Goal: Information Seeking & Learning: Check status

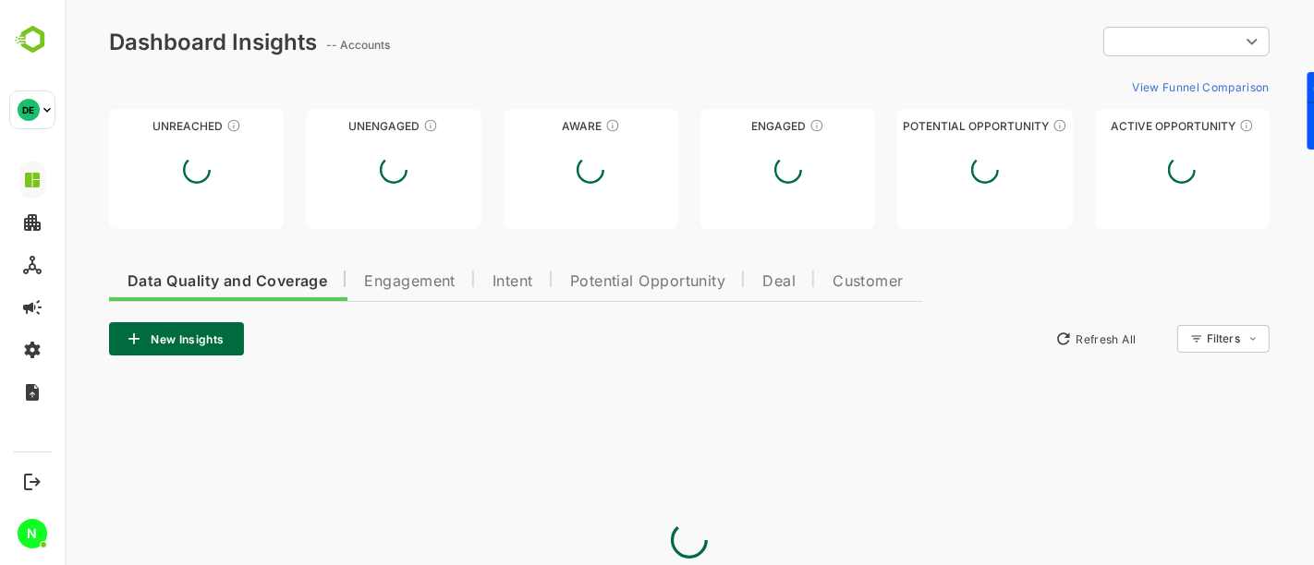
type input "**********"
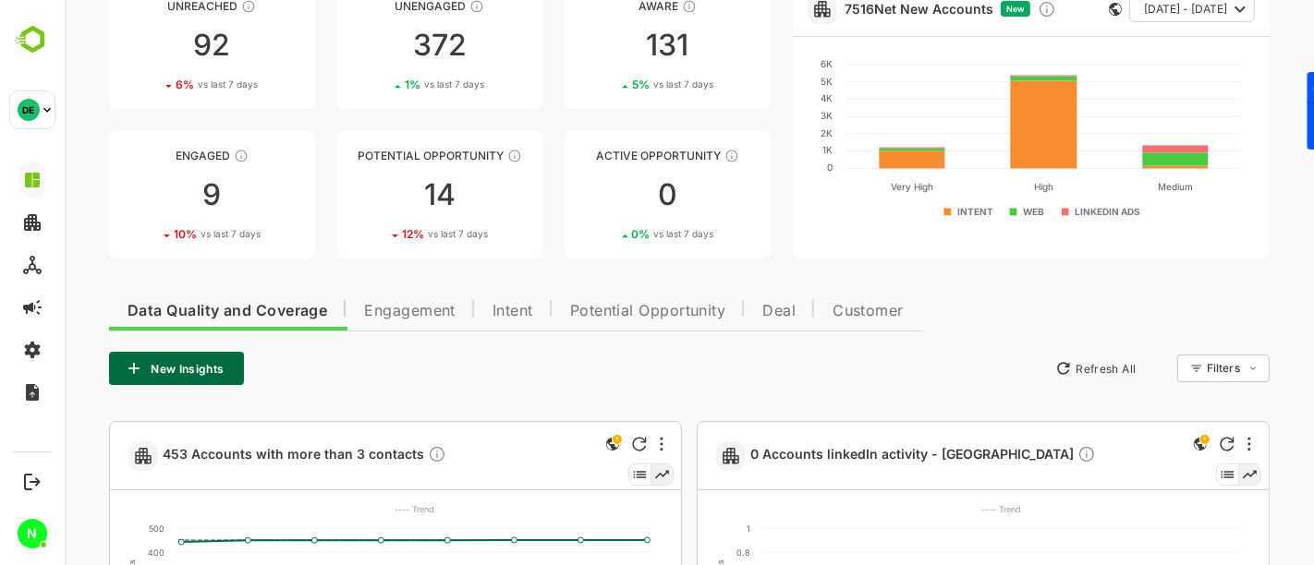
scroll to position [116, 0]
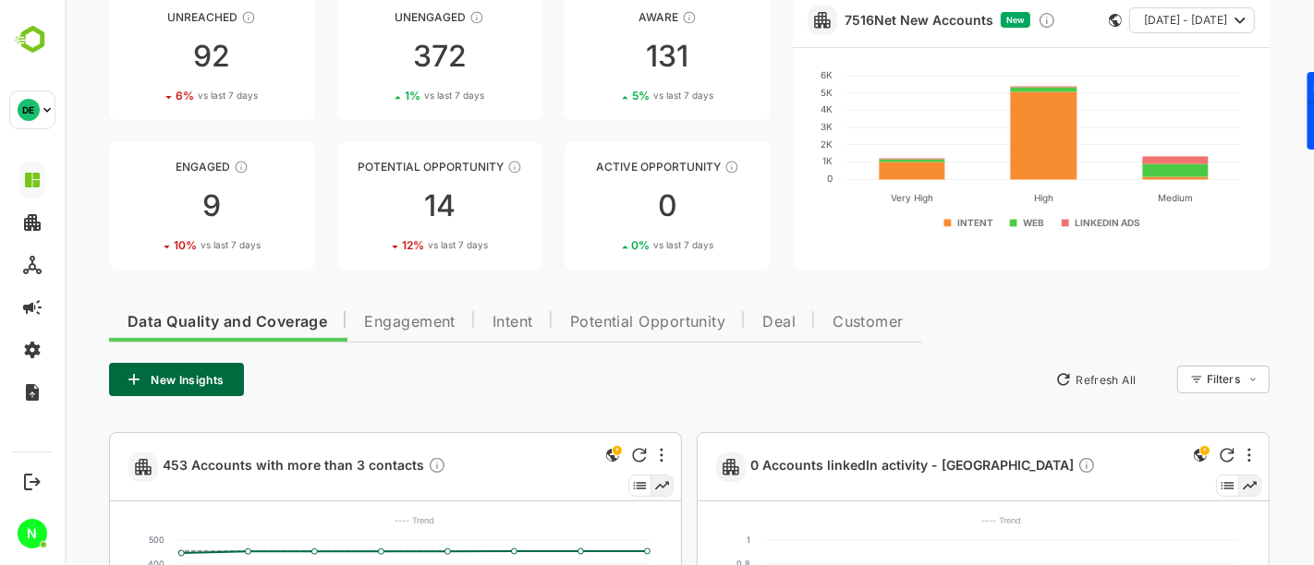
click at [418, 328] on span "Engagement" at bounding box center [408, 322] width 91 height 15
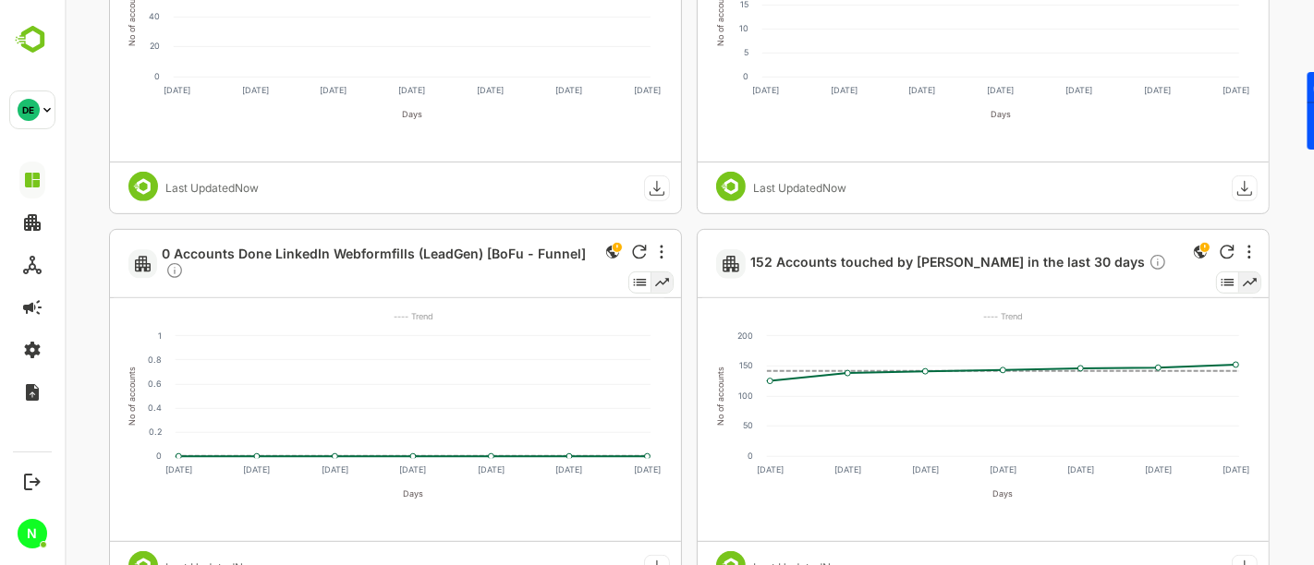
scroll to position [704, 0]
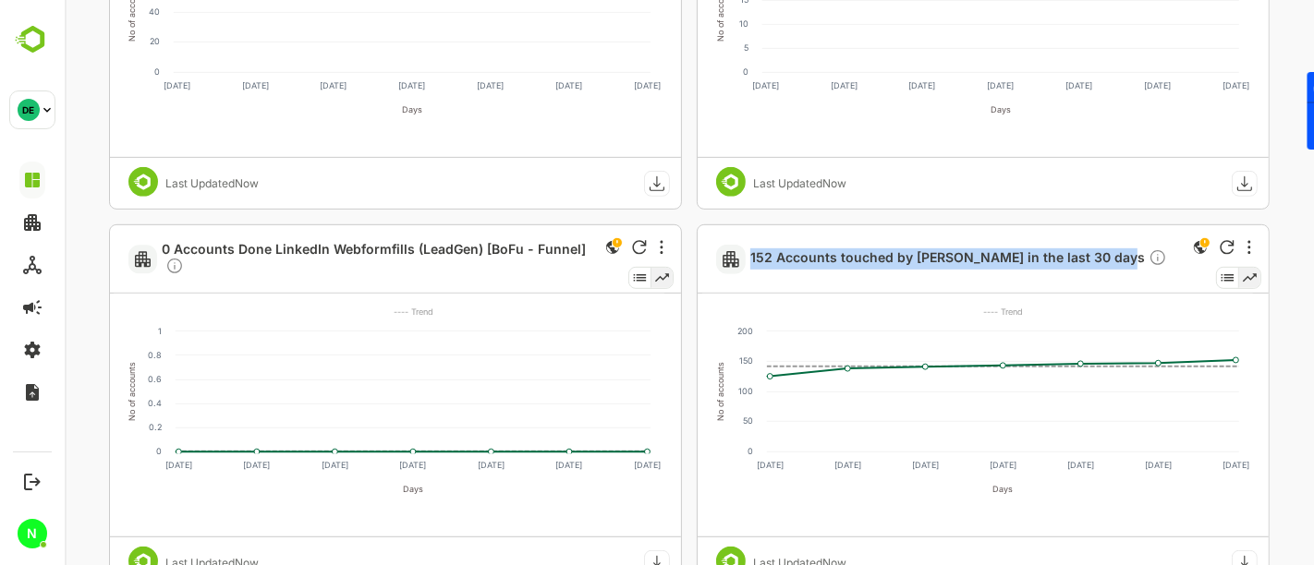
drag, startPoint x: 697, startPoint y: 269, endPoint x: 1194, endPoint y: 283, distance: 497.2
click at [1194, 283] on div "152 Accounts touched by [PERSON_NAME] in the last 30 days" at bounding box center [982, 259] width 571 height 68
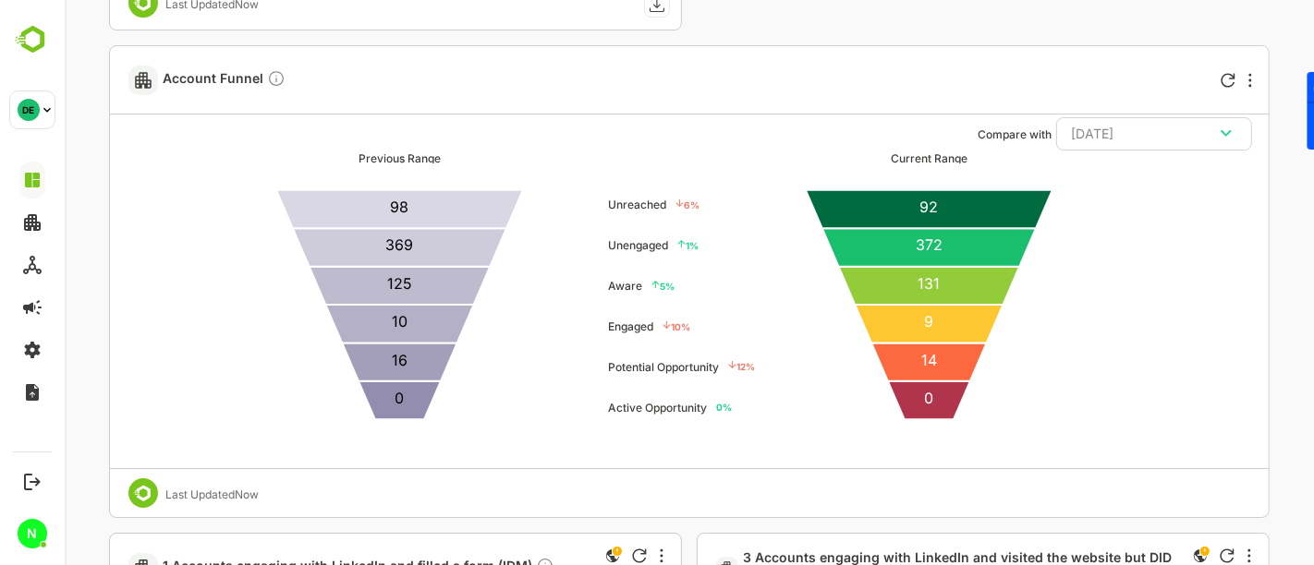
scroll to position [5439, 0]
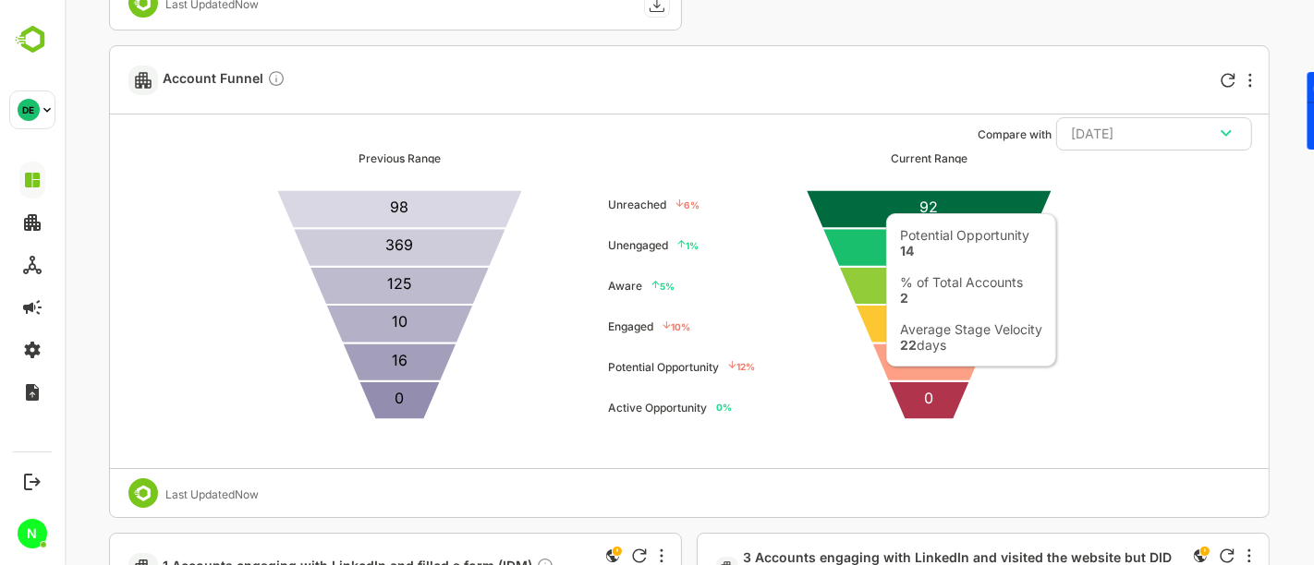
click at [949, 355] on icon at bounding box center [927, 362] width 115 height 38
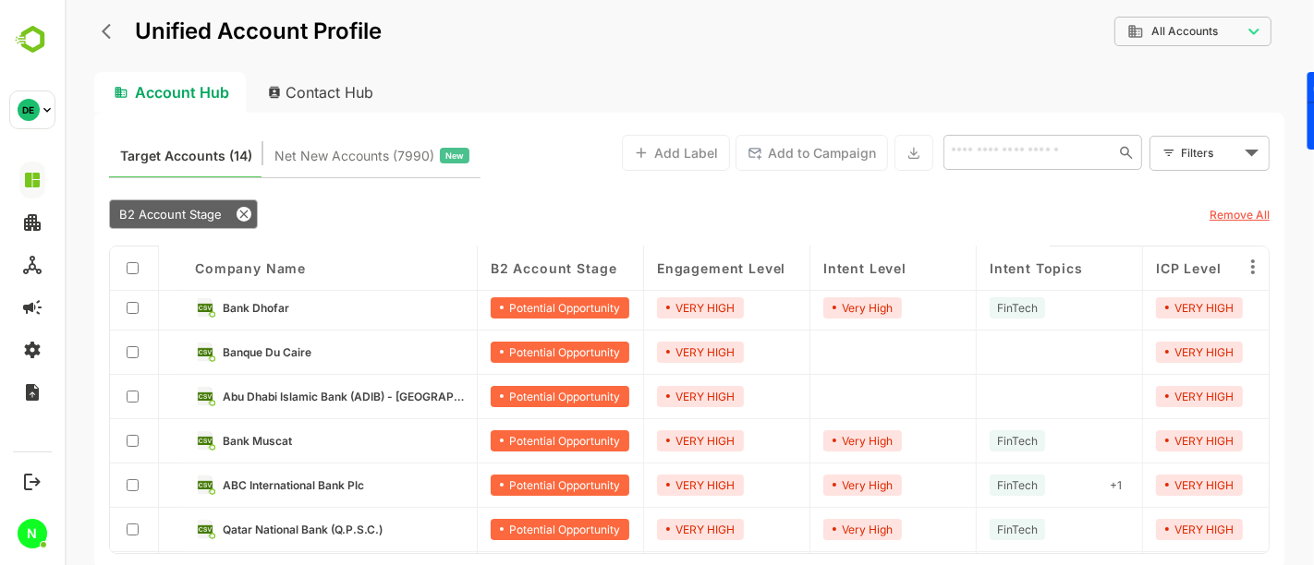
scroll to position [0, 0]
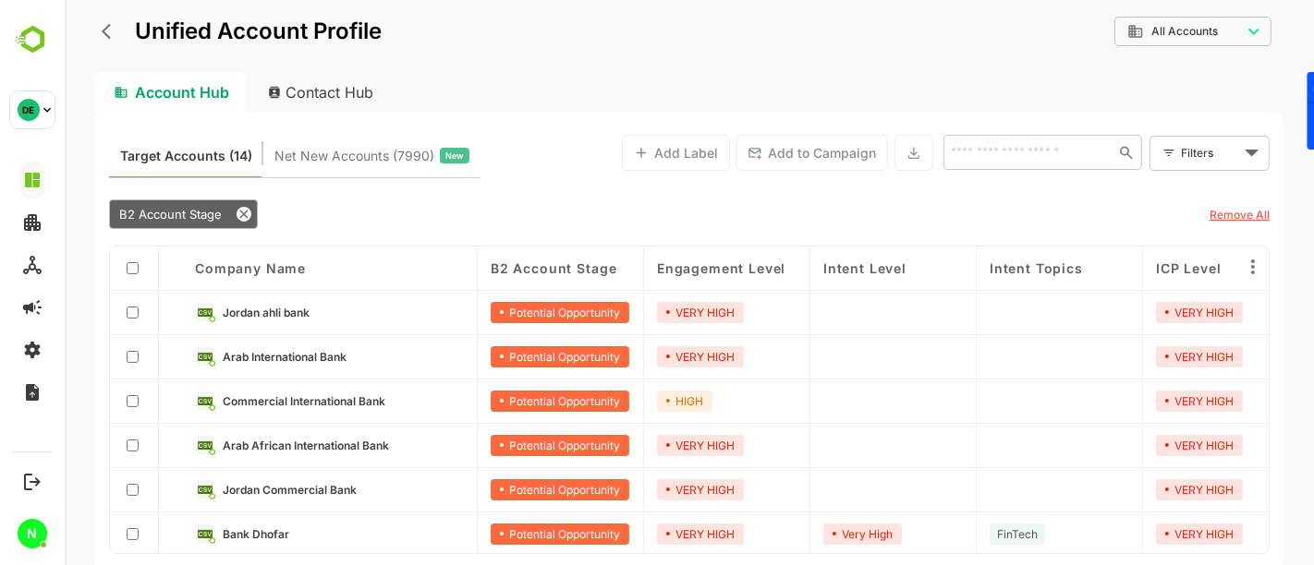
click at [115, 30] on icon "back" at bounding box center [110, 31] width 18 height 18
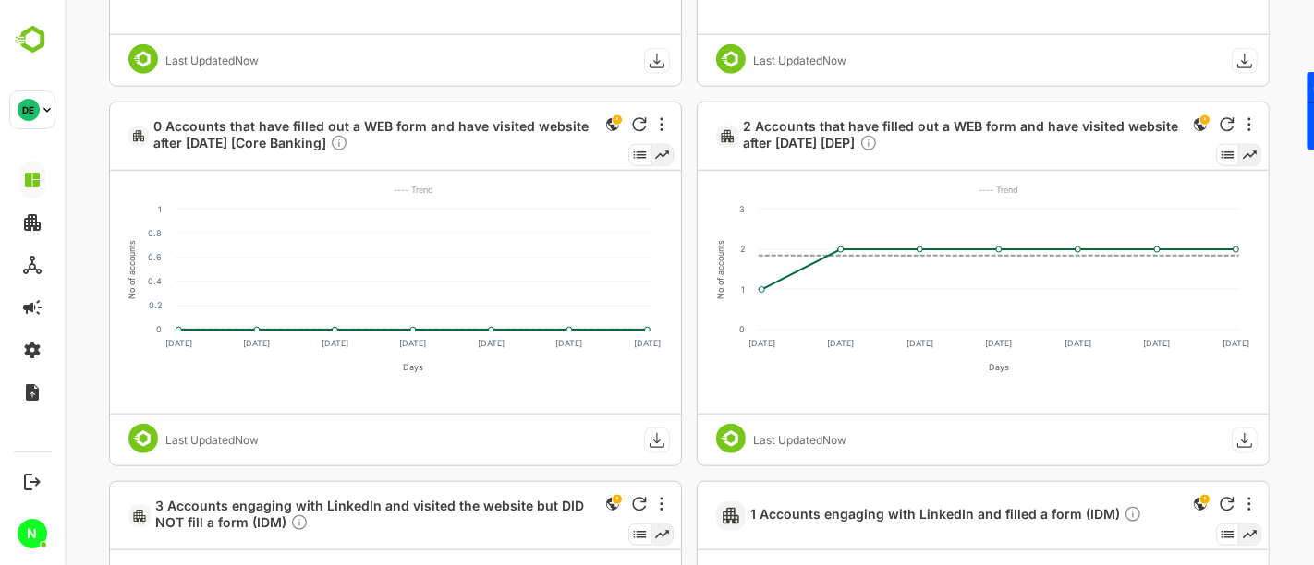
scroll to position [1573, 0]
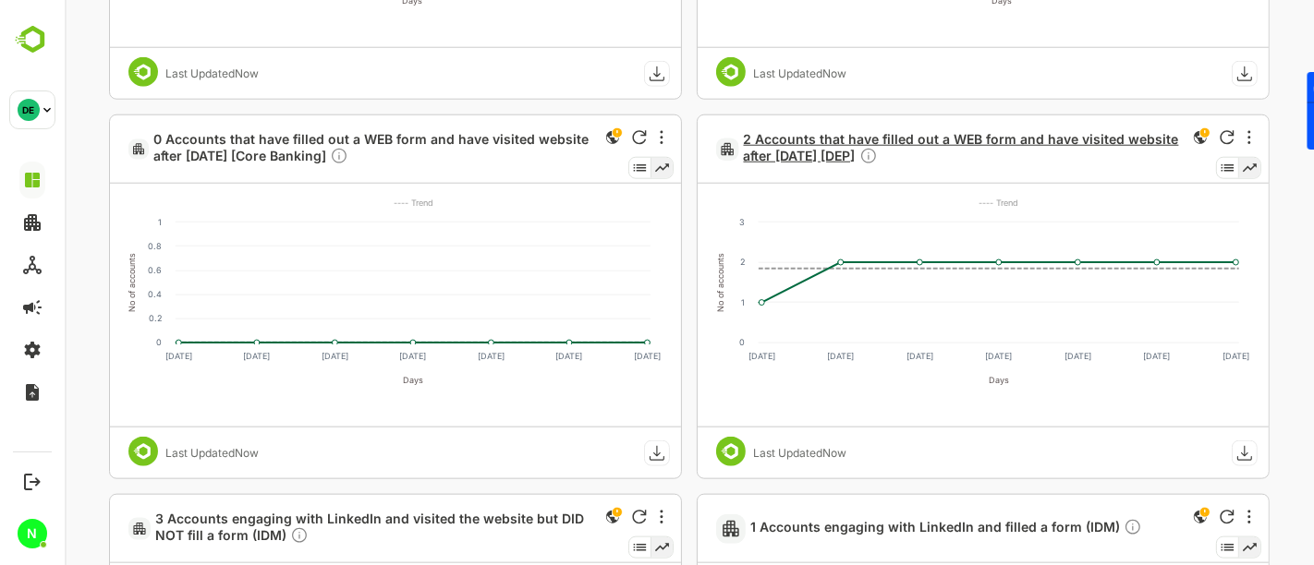
click at [798, 146] on span "2 Accounts that have filled out a WEB form and have visited website after [DATE…" at bounding box center [962, 149] width 438 height 37
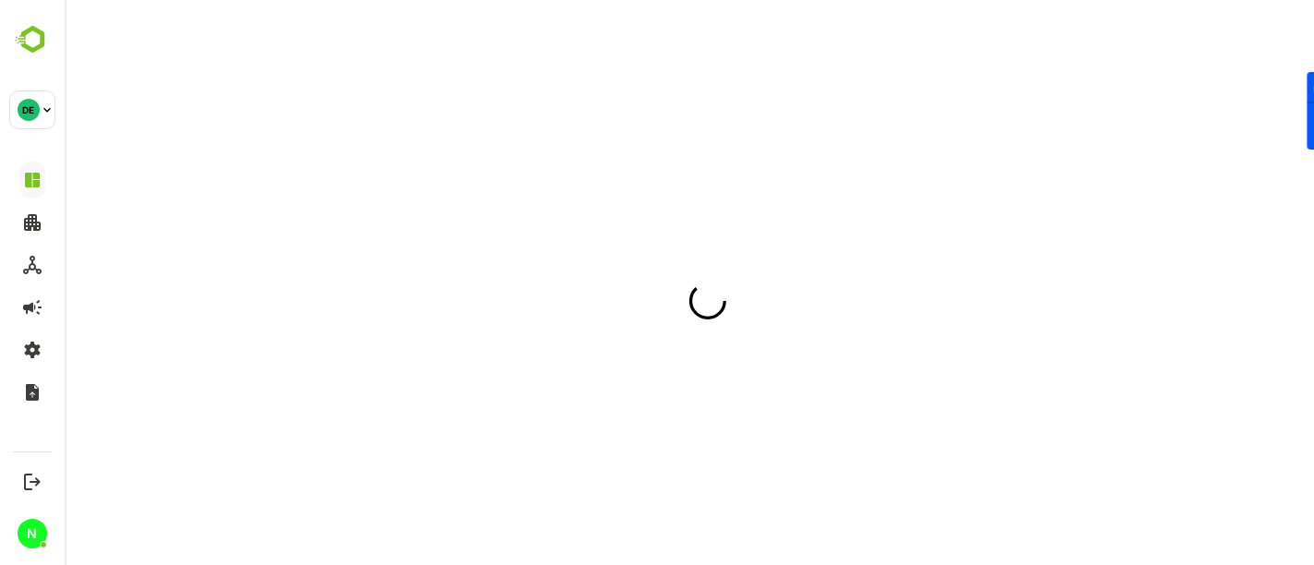
scroll to position [0, 0]
